Goal: Find specific fact: Find specific fact

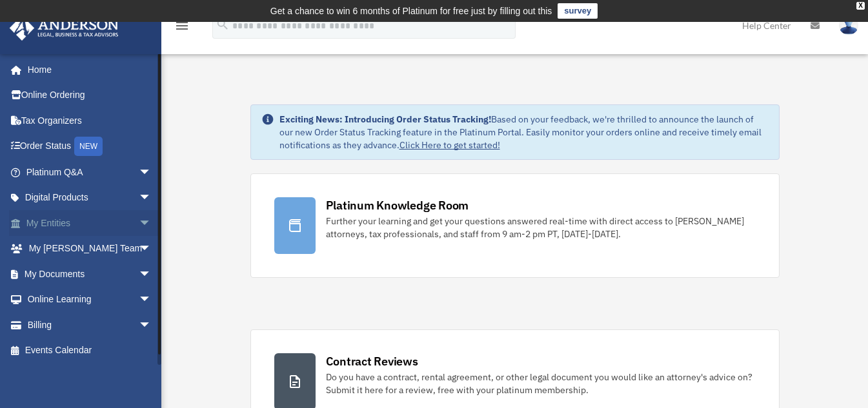
click at [52, 225] on link "My Entities arrow_drop_down" at bounding box center [90, 223] width 162 height 26
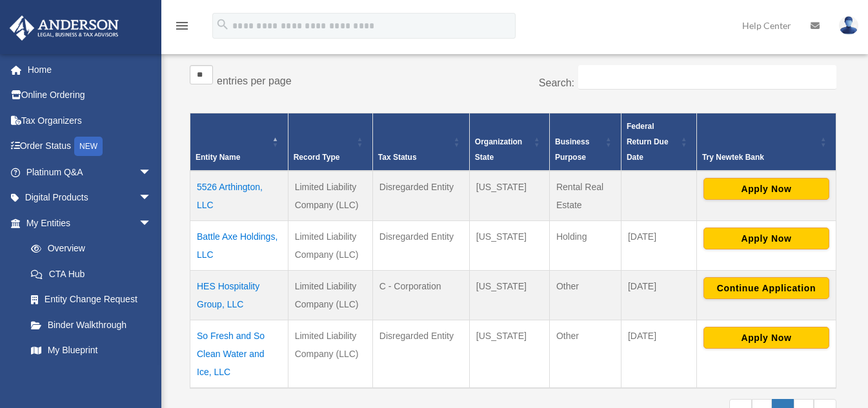
scroll to position [258, 0]
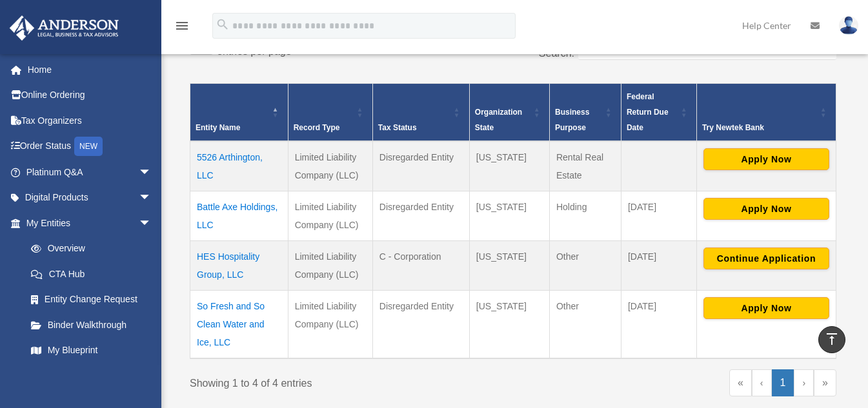
click at [241, 260] on td "HES Hospitality Group, LLC" at bounding box center [239, 266] width 98 height 50
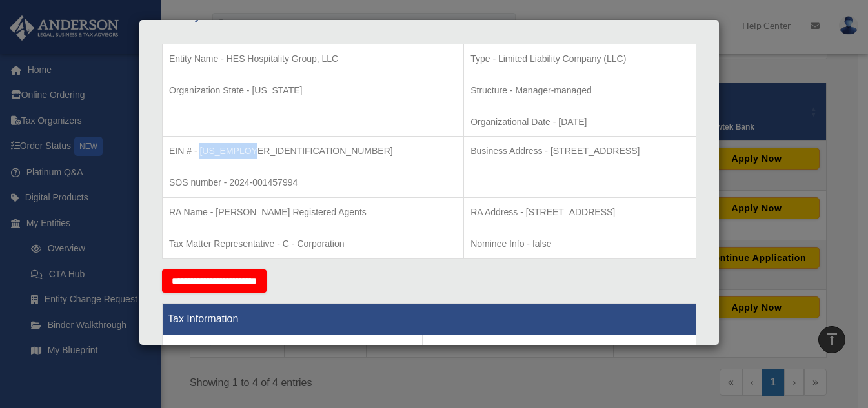
drag, startPoint x: 250, startPoint y: 152, endPoint x: 202, endPoint y: 155, distance: 48.4
click at [202, 155] on p "EIN # - [US_EMPLOYER_IDENTIFICATION_NUMBER]" at bounding box center [313, 151] width 288 height 16
copy p "[US_EMPLOYER_IDENTIFICATION_NUMBER]"
click at [343, 163] on td "EIN # - [US_EMPLOYER_IDENTIFICATION_NUMBER] SOS number - 2024-001457994" at bounding box center [313, 167] width 301 height 61
drag, startPoint x: 299, startPoint y: 183, endPoint x: 230, endPoint y: 184, distance: 69.7
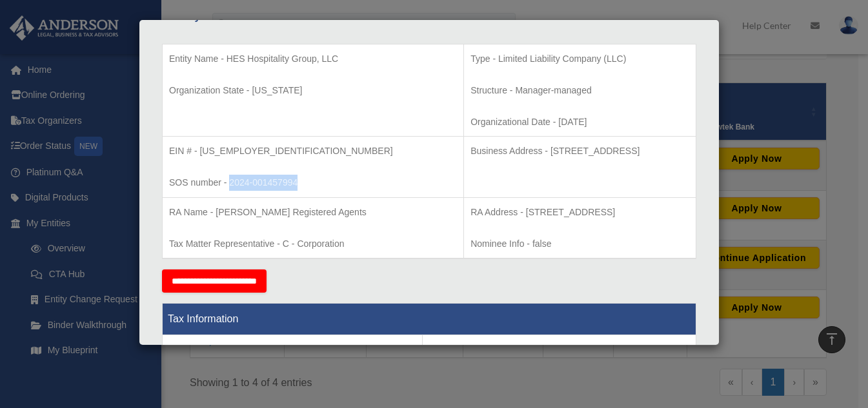
click at [230, 184] on p "SOS number - 2024-001457994" at bounding box center [313, 183] width 288 height 16
copy p "2024-001457994"
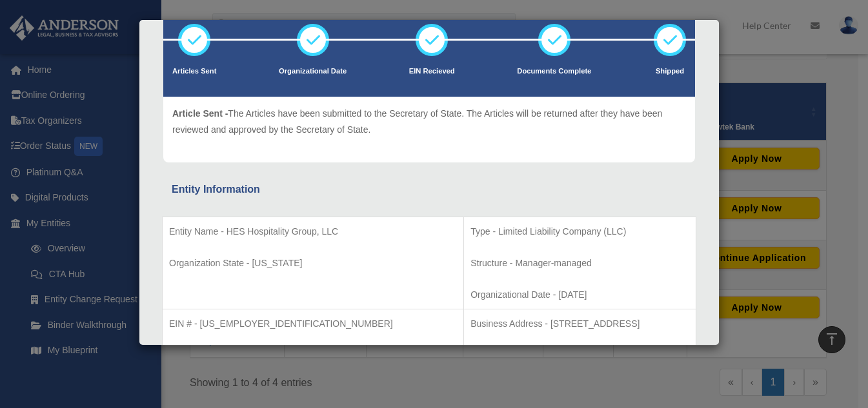
scroll to position [0, 0]
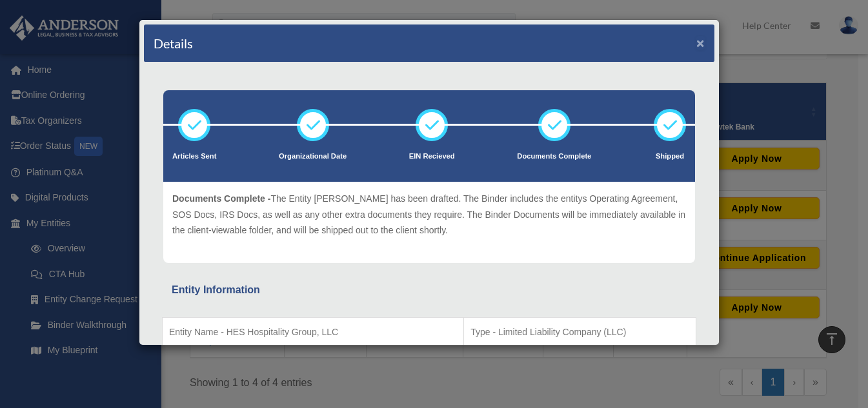
click at [696, 45] on button "×" at bounding box center [700, 43] width 8 height 14
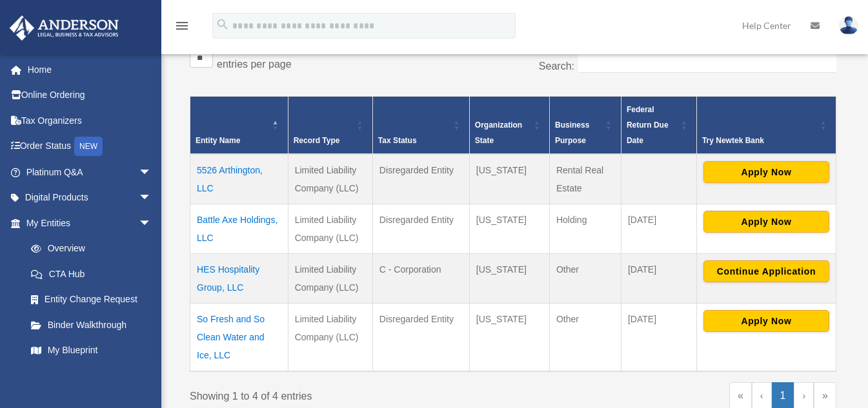
scroll to position [258, 0]
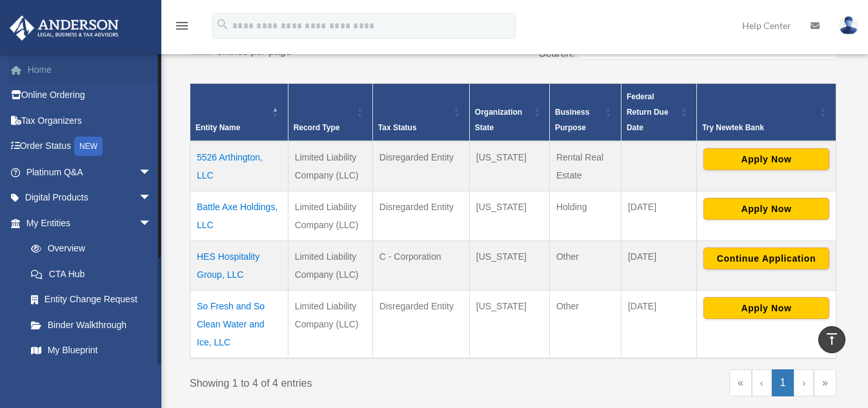
click at [35, 72] on link "Home" at bounding box center [90, 70] width 162 height 26
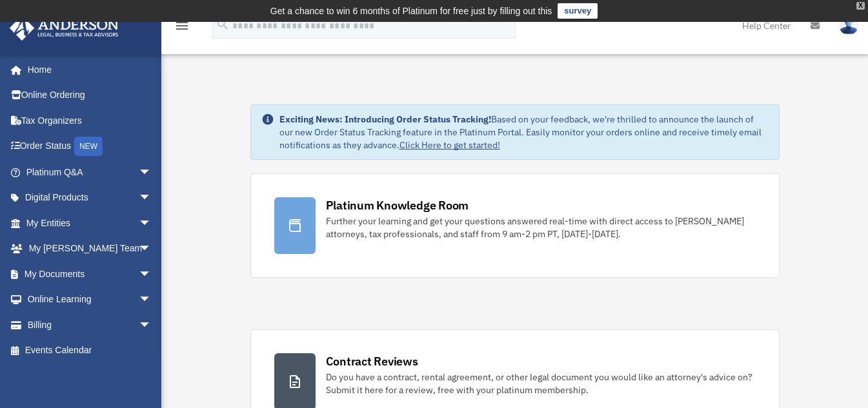
click at [862, 5] on div "X" at bounding box center [860, 6] width 8 height 8
